Goal: Task Accomplishment & Management: Complete application form

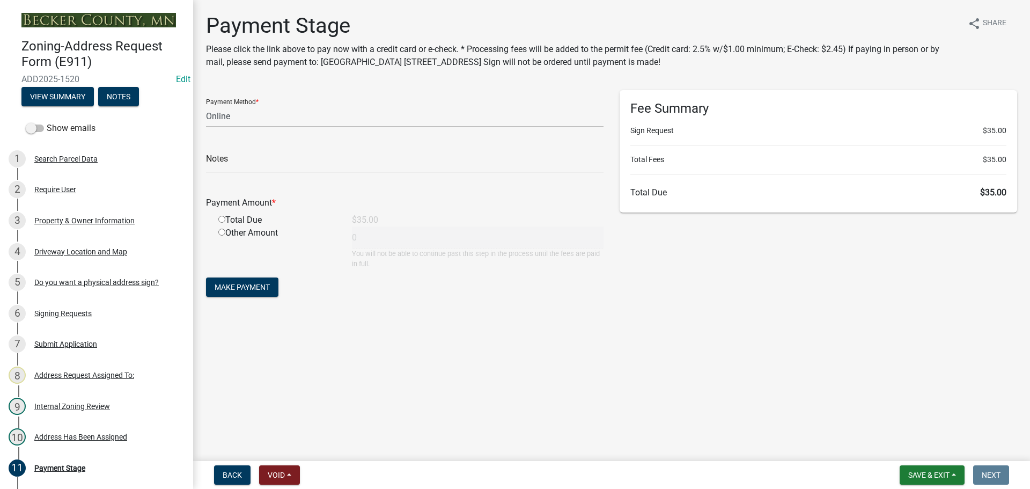
select select "3: 3"
click at [914, 469] on button "Save & Exit" at bounding box center [932, 474] width 65 height 19
click at [923, 445] on button "Save & Exit" at bounding box center [922, 447] width 86 height 26
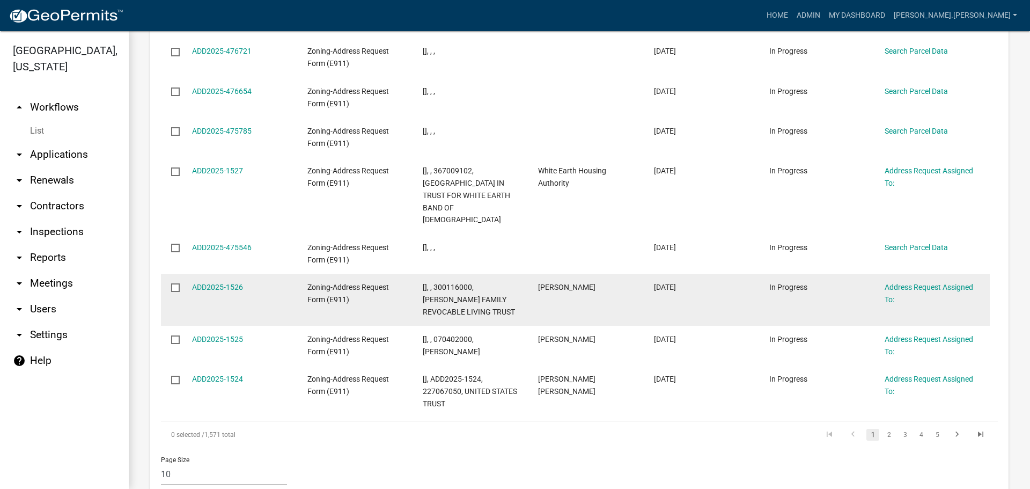
scroll to position [926, 0]
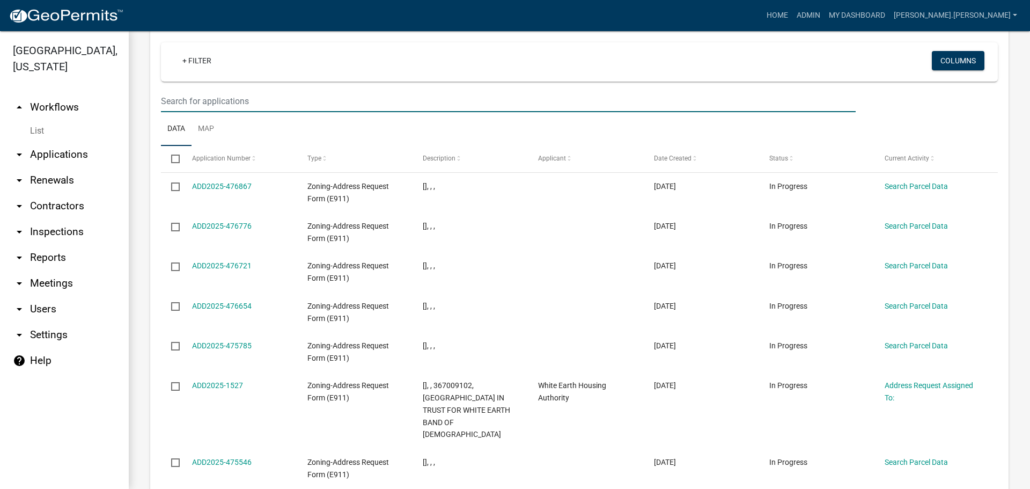
click at [217, 90] on input "text" at bounding box center [508, 101] width 695 height 22
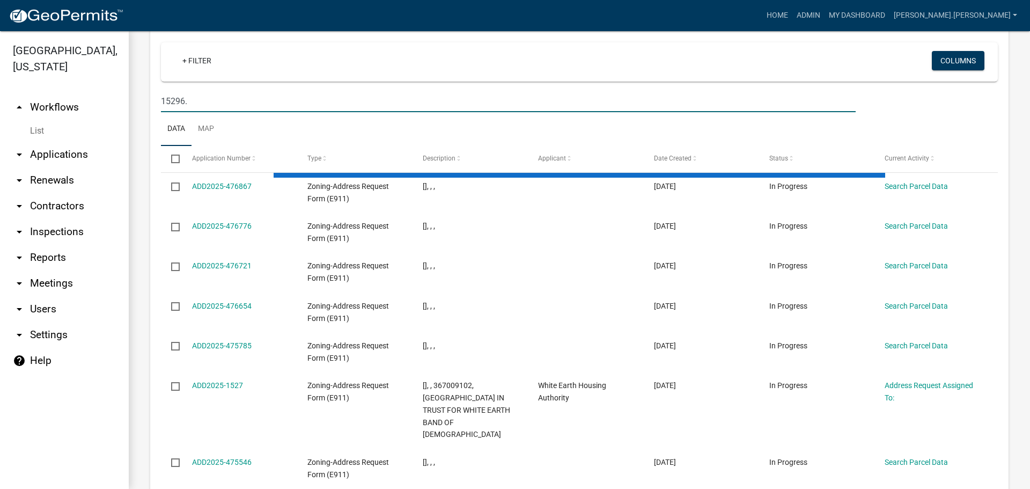
type input "15296"
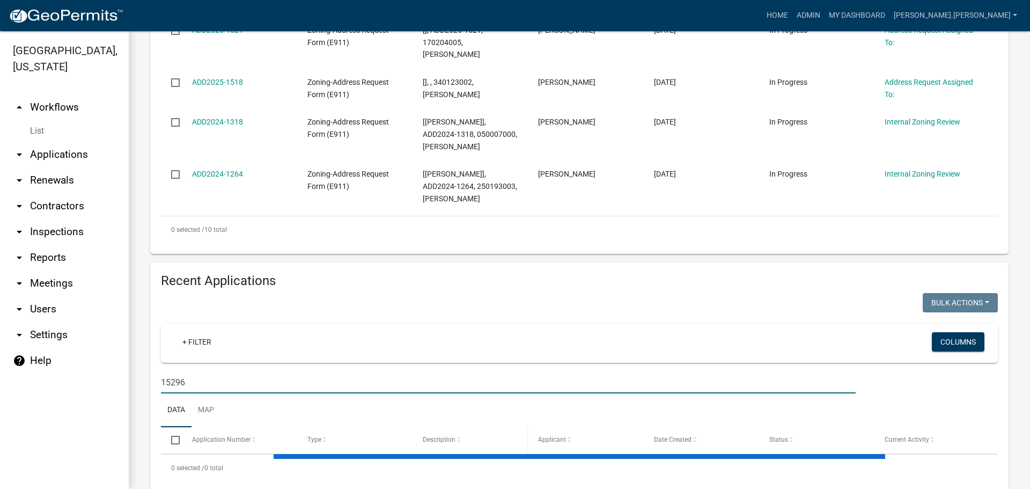
scroll to position [671, 0]
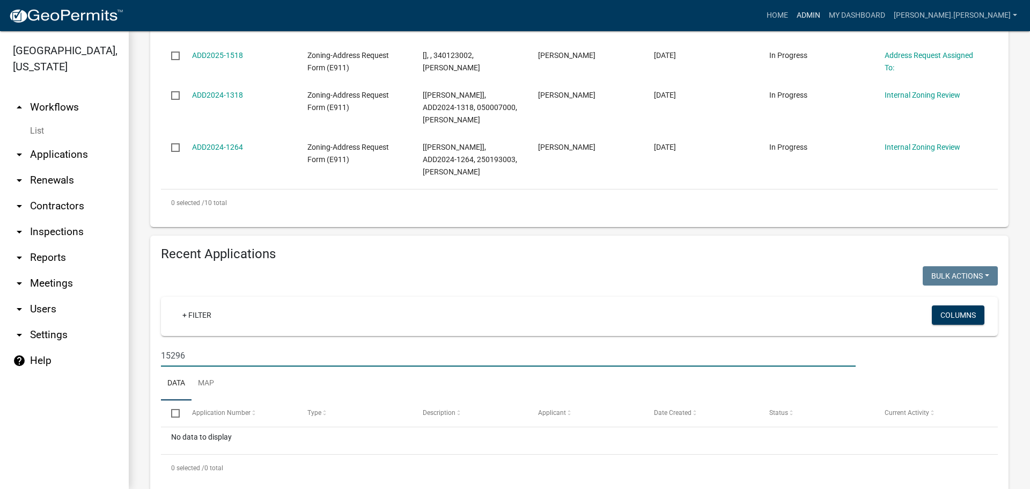
click at [825, 15] on link "Admin" at bounding box center [808, 15] width 32 height 20
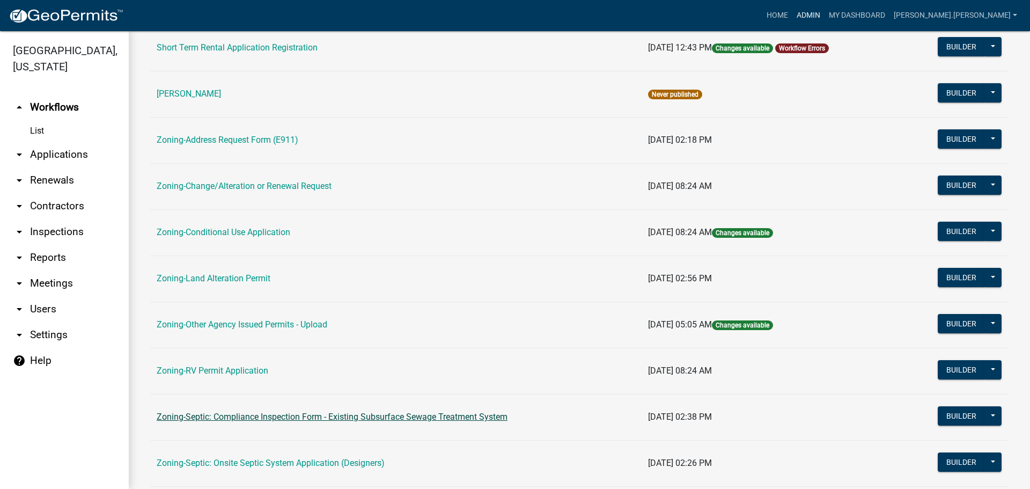
scroll to position [322, 0]
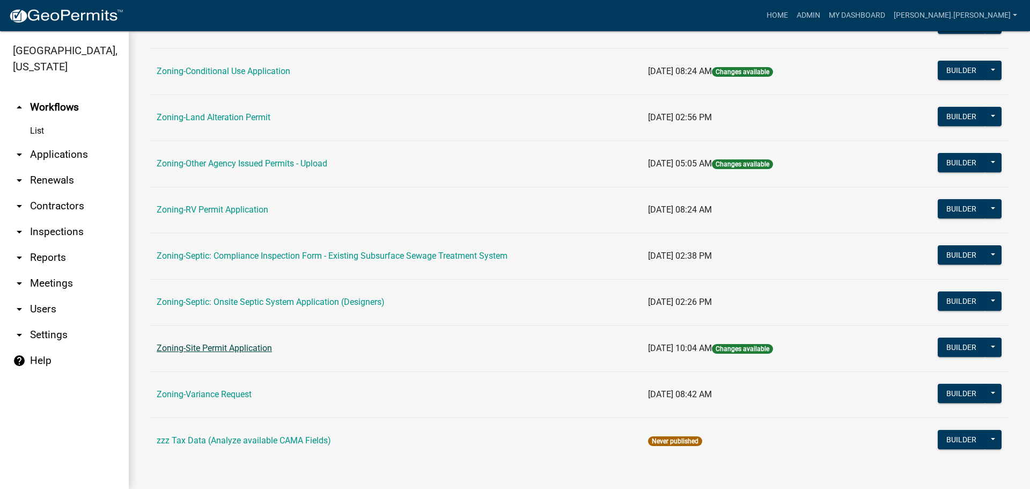
click at [217, 343] on link "Zoning-Site Permit Application" at bounding box center [214, 348] width 115 height 10
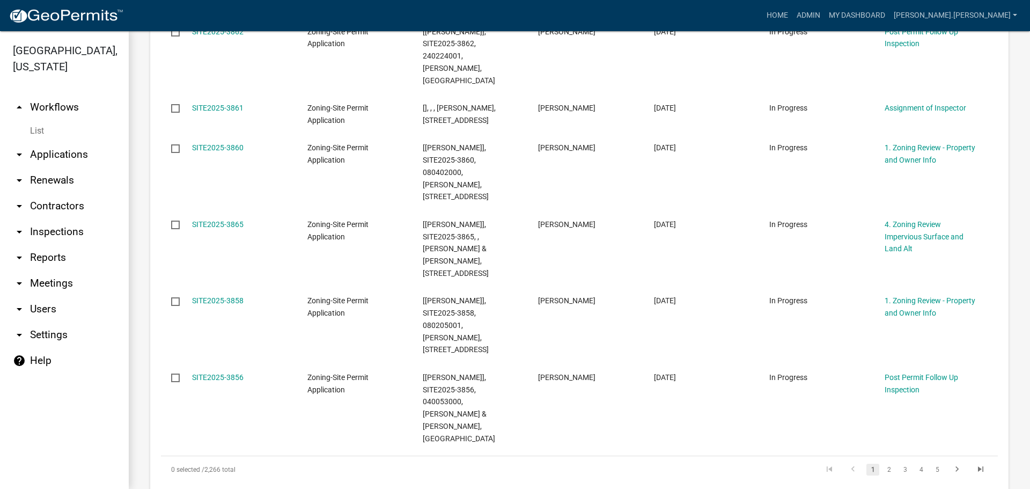
scroll to position [966, 0]
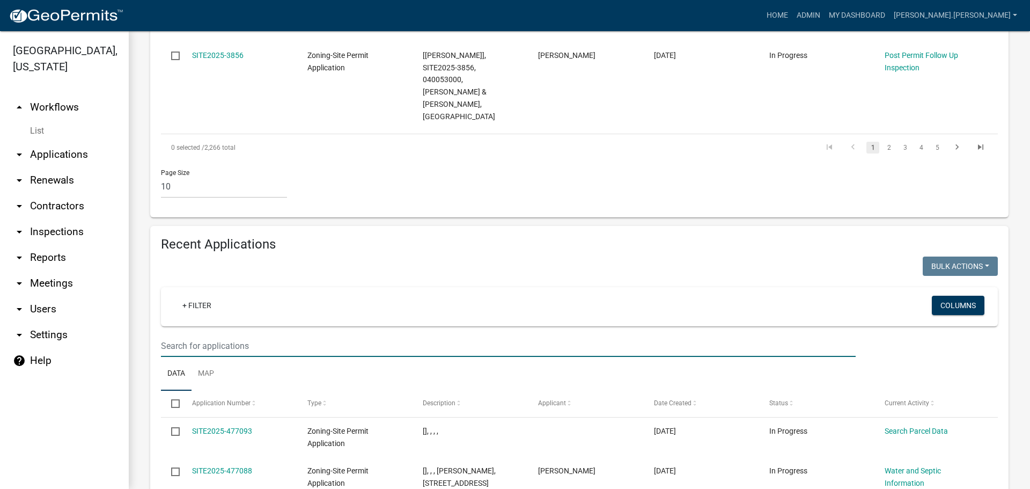
click at [188, 335] on input "text" at bounding box center [508, 346] width 695 height 22
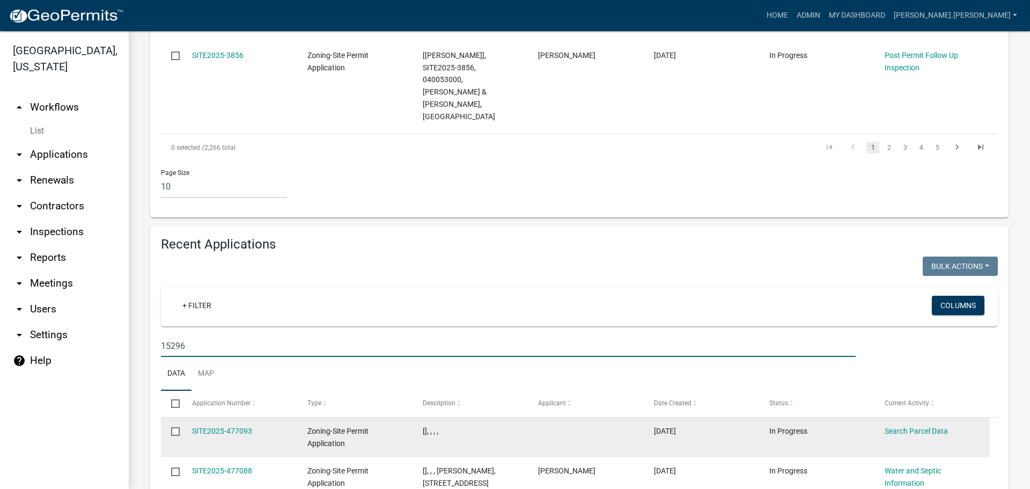
scroll to position [906, 0]
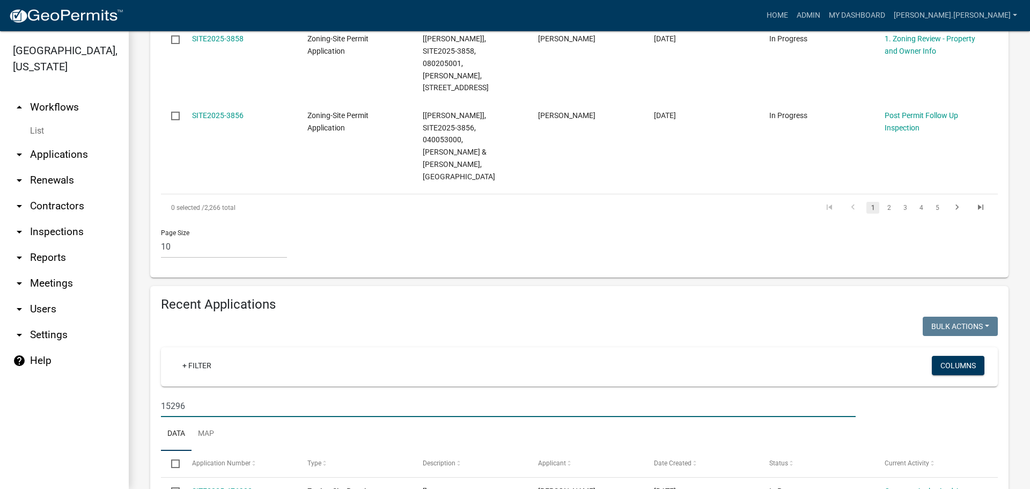
type input "15296"
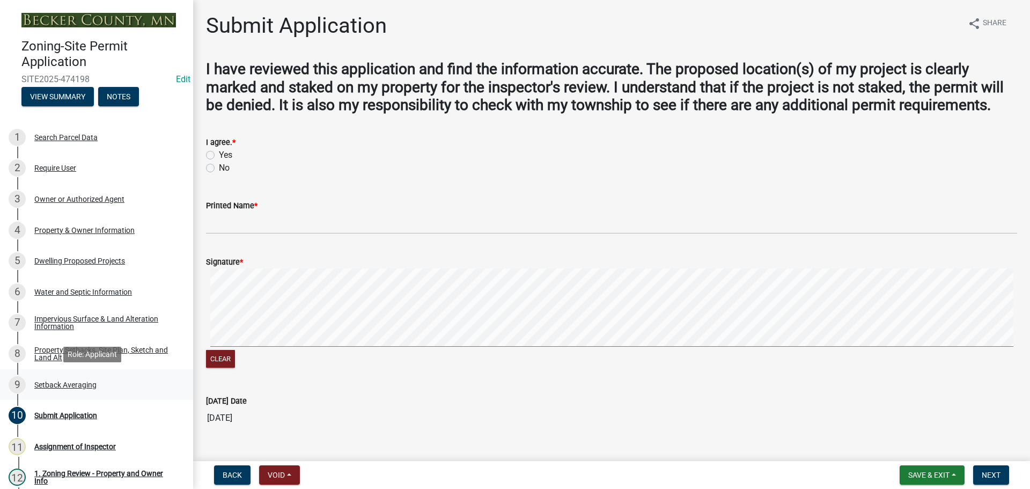
click at [61, 383] on div "Setback Averaging" at bounding box center [65, 385] width 62 height 8
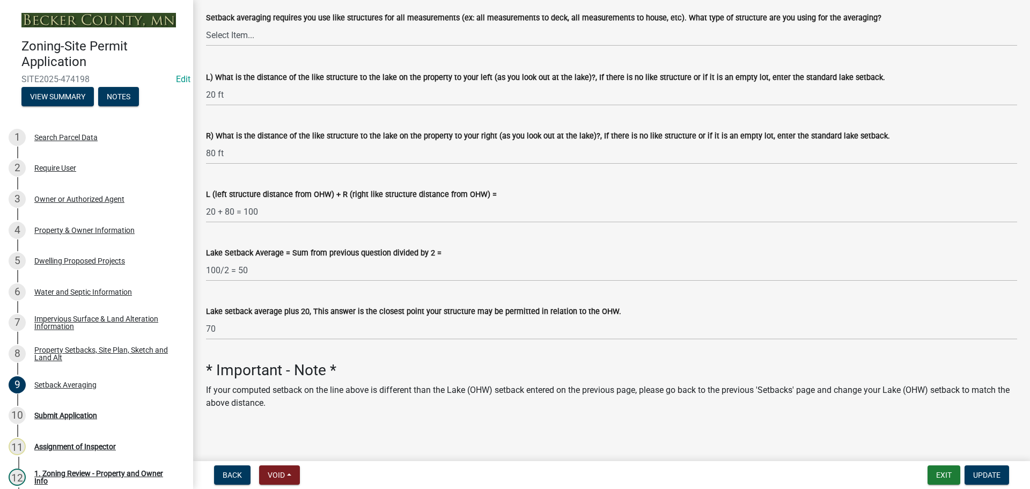
scroll to position [192, 0]
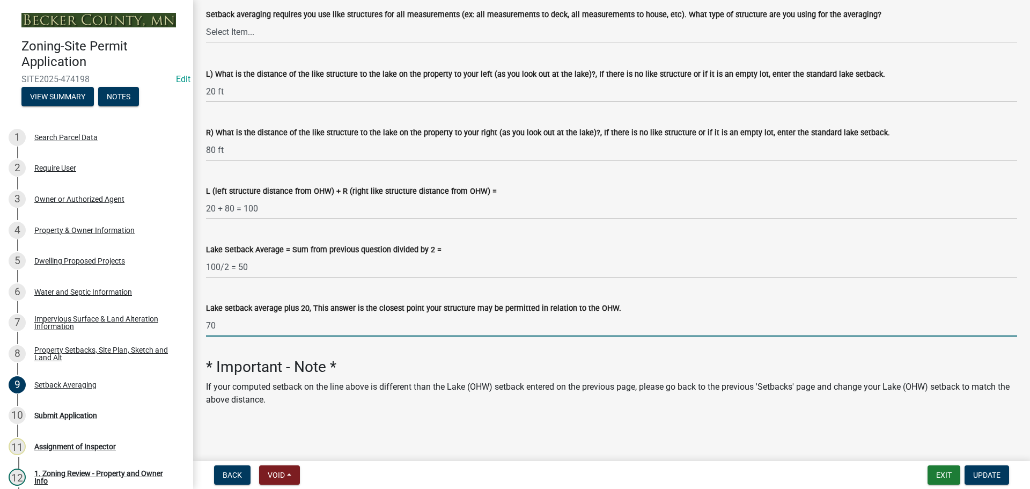
drag, startPoint x: 230, startPoint y: 331, endPoint x: 202, endPoint y: 330, distance: 27.4
click at [202, 330] on div "Lake setback average plus 20, This answer is the closest point your structure m…" at bounding box center [611, 312] width 827 height 50
type input "NA"
click at [993, 473] on span "Update" at bounding box center [986, 475] width 27 height 9
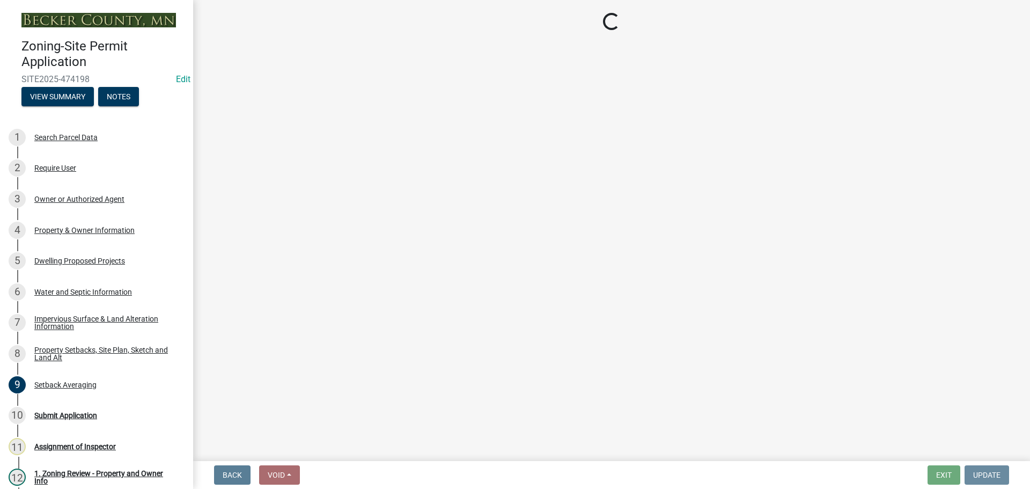
scroll to position [0, 0]
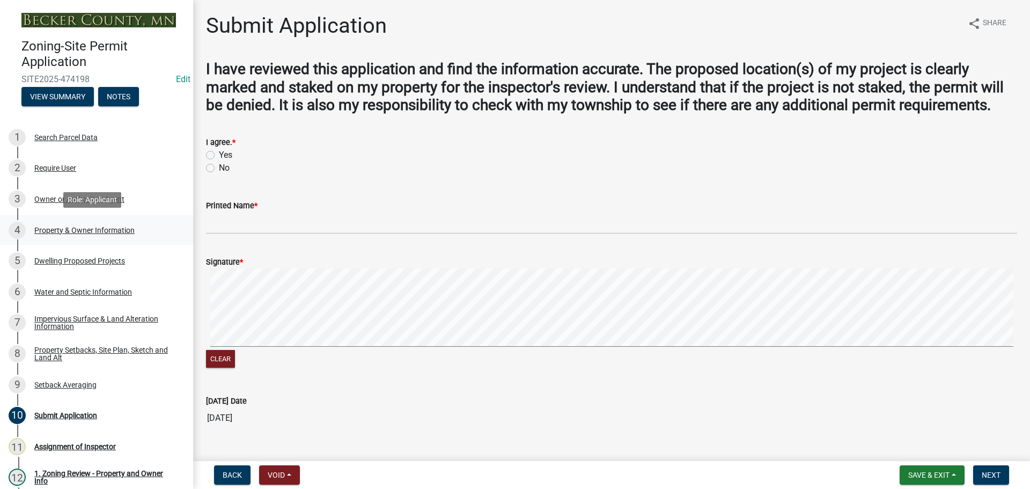
click at [74, 229] on div "Property & Owner Information" at bounding box center [84, 230] width 100 height 8
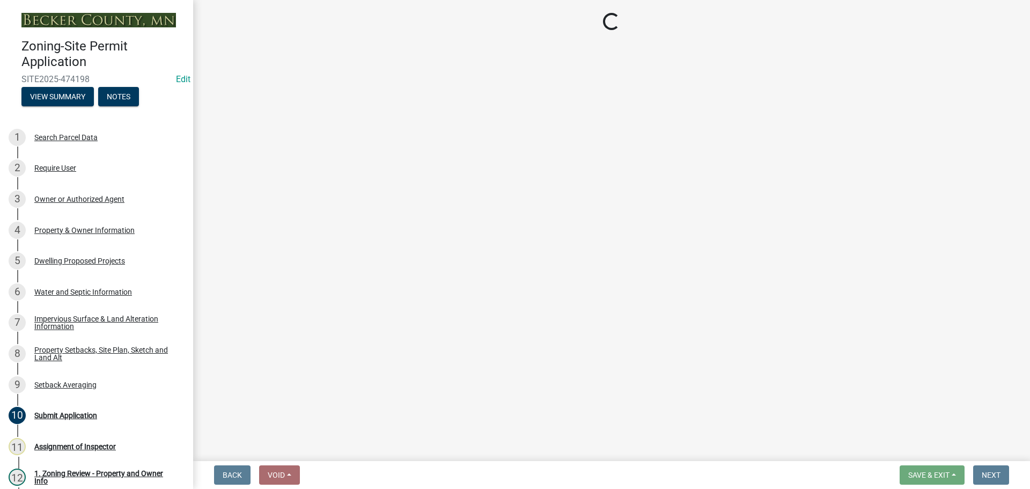
select select "2da4ad59-79e4-4897-a878-b9bb9cb10a27"
select select "9bce286e-d536-49ff-bab3-4b7d67f0814c"
select select "f87eba17-8ed9-4ad8-aefc-fe36a3f3544b"
select select "393a978c-6bd5-4cb2-a6a0-db6feb8732b8"
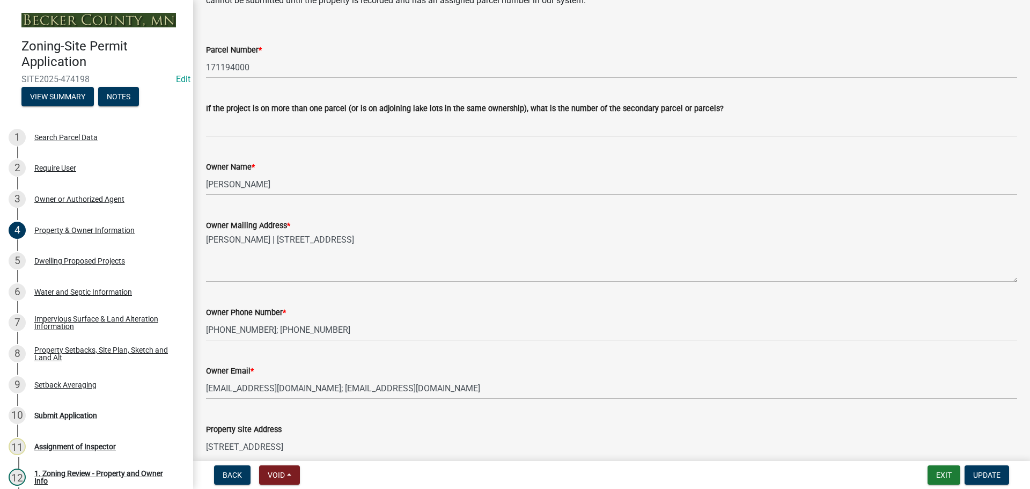
scroll to position [107, 0]
